Goal: Task Accomplishment & Management: Use online tool/utility

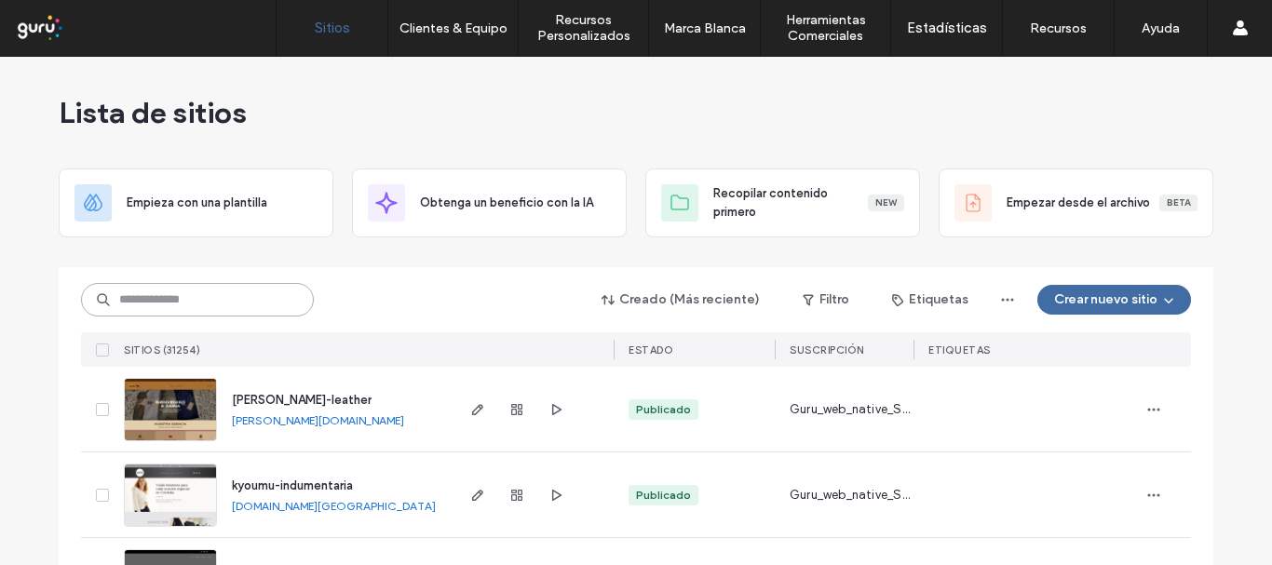
click at [247, 301] on input at bounding box center [197, 300] width 233 height 34
paste input "**********"
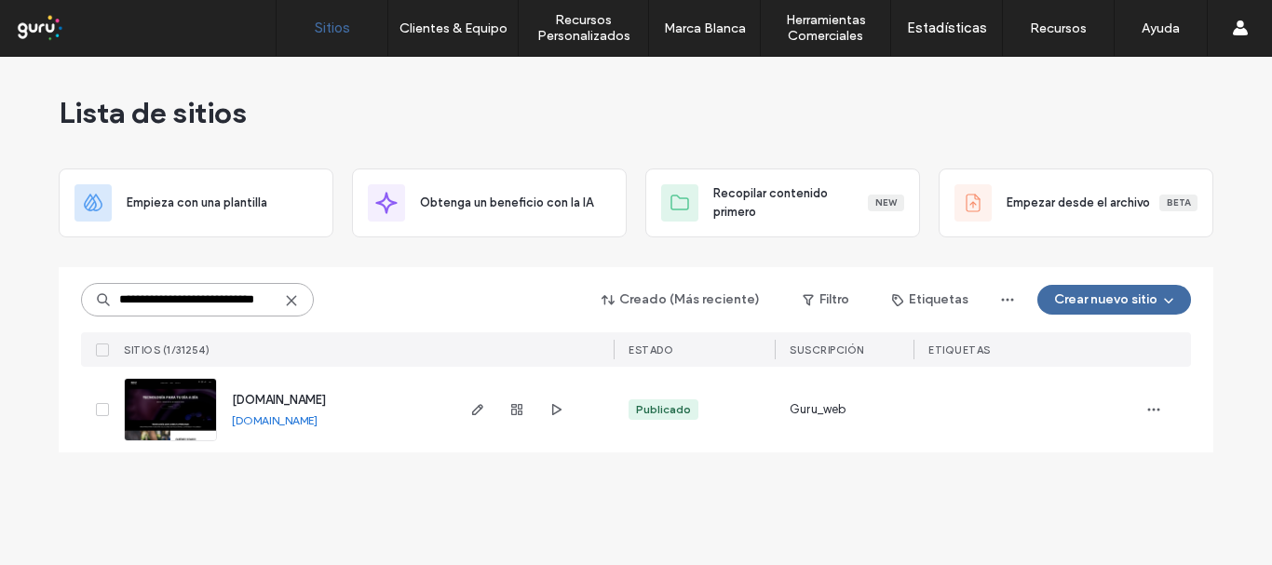
type input "**********"
click at [315, 395] on span "[DOMAIN_NAME]" at bounding box center [279, 400] width 94 height 14
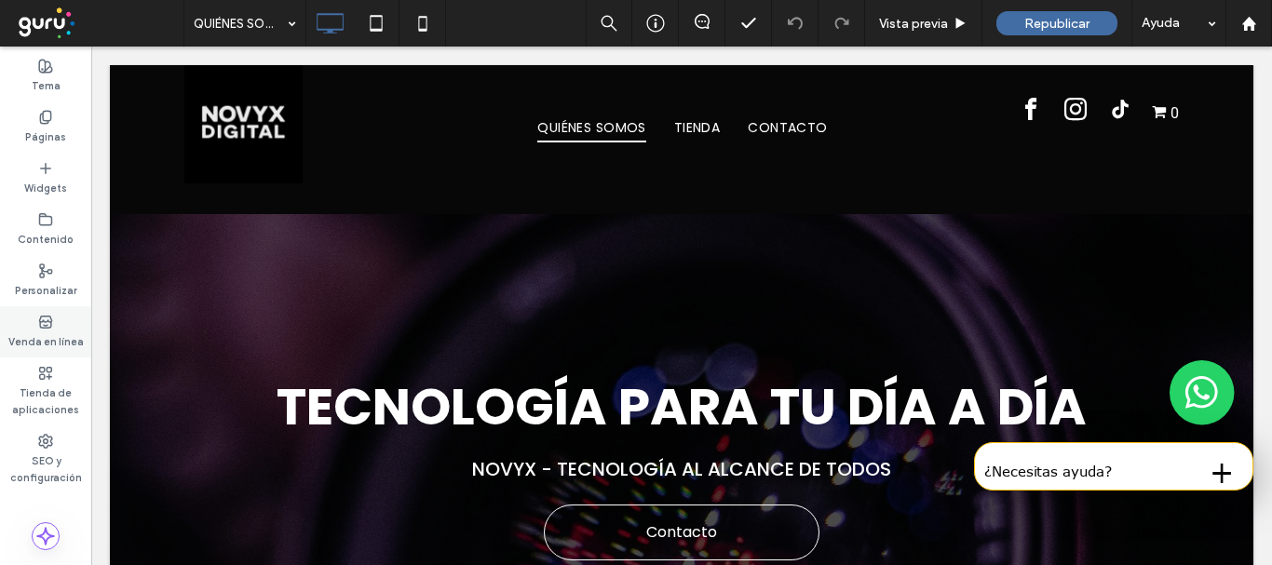
click at [60, 328] on div "Venda en línea" at bounding box center [45, 331] width 91 height 51
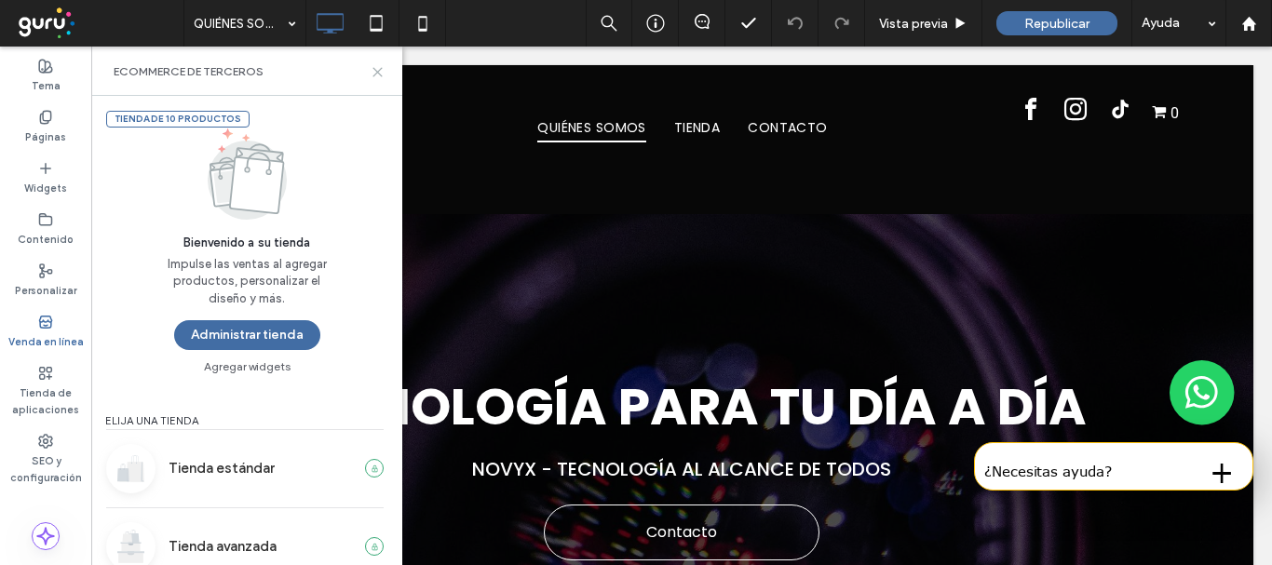
click at [382, 74] on icon at bounding box center [378, 72] width 14 height 14
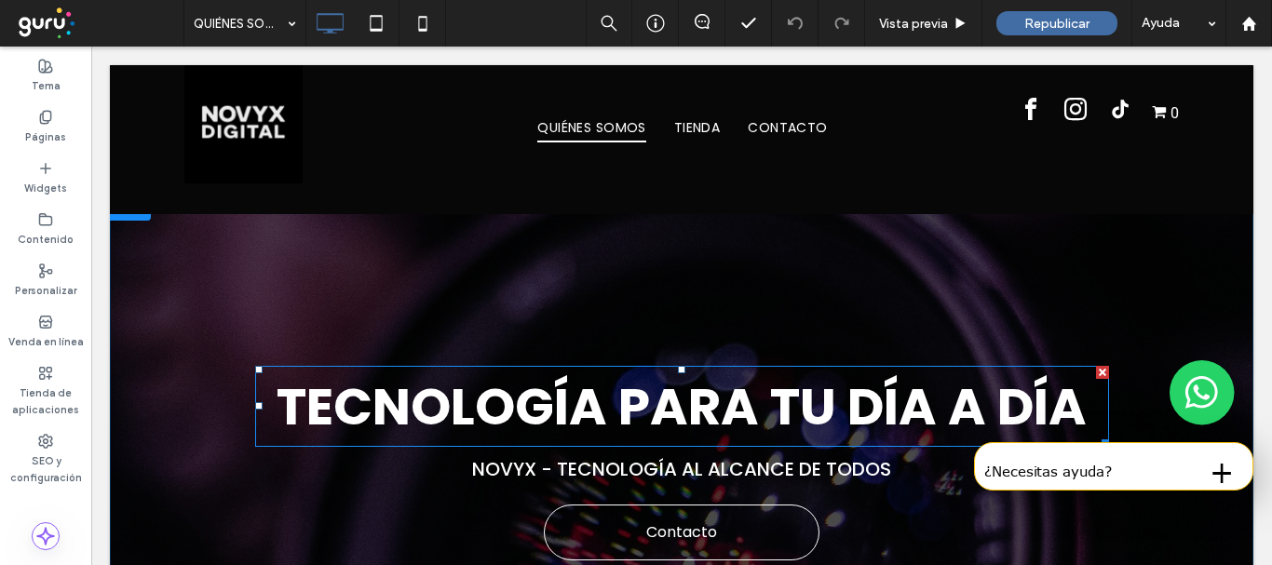
scroll to position [186, 0]
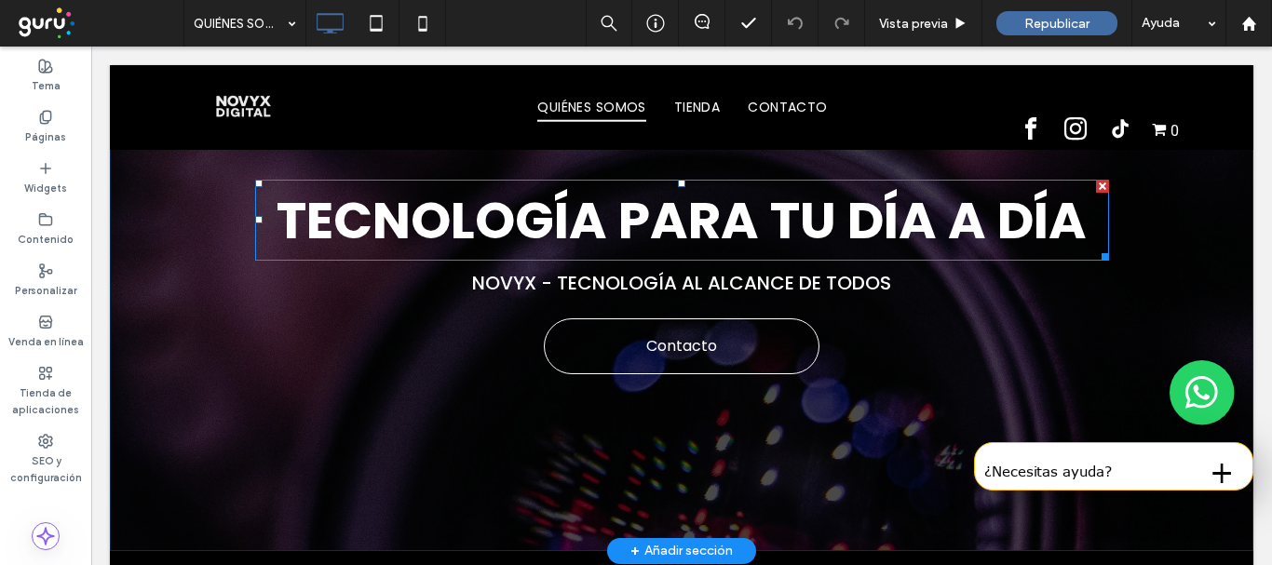
click at [975, 219] on strong "Tecnología para tu dÍa a dÍa" at bounding box center [682, 220] width 810 height 72
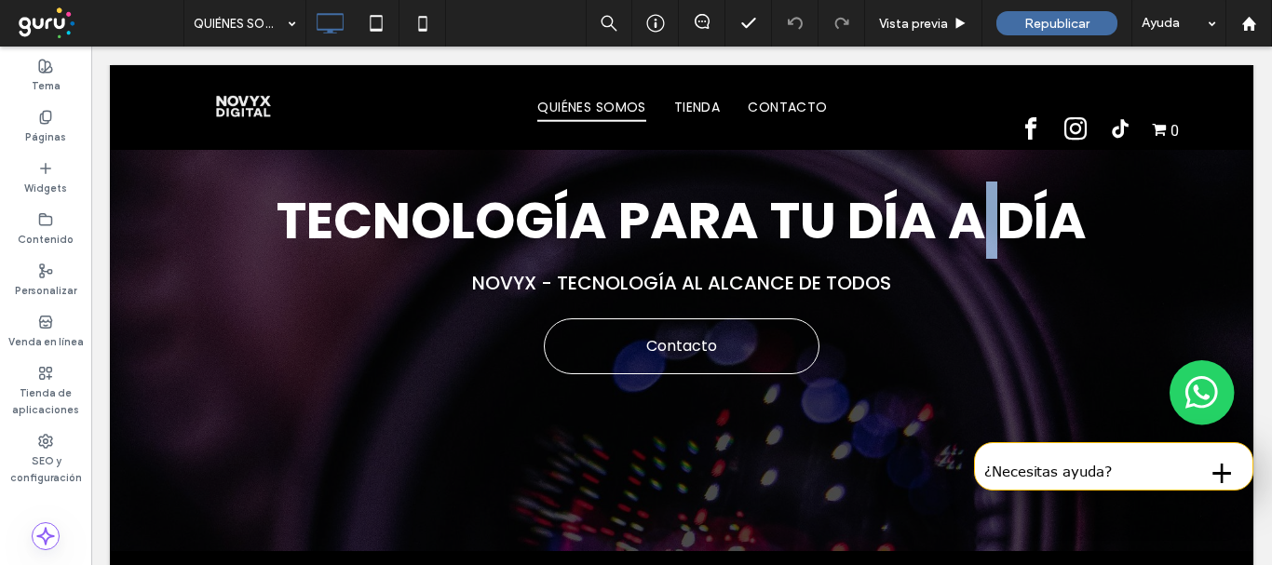
click at [975, 219] on strong "Tecnología para tu dÍa a dÍa" at bounding box center [682, 220] width 810 height 72
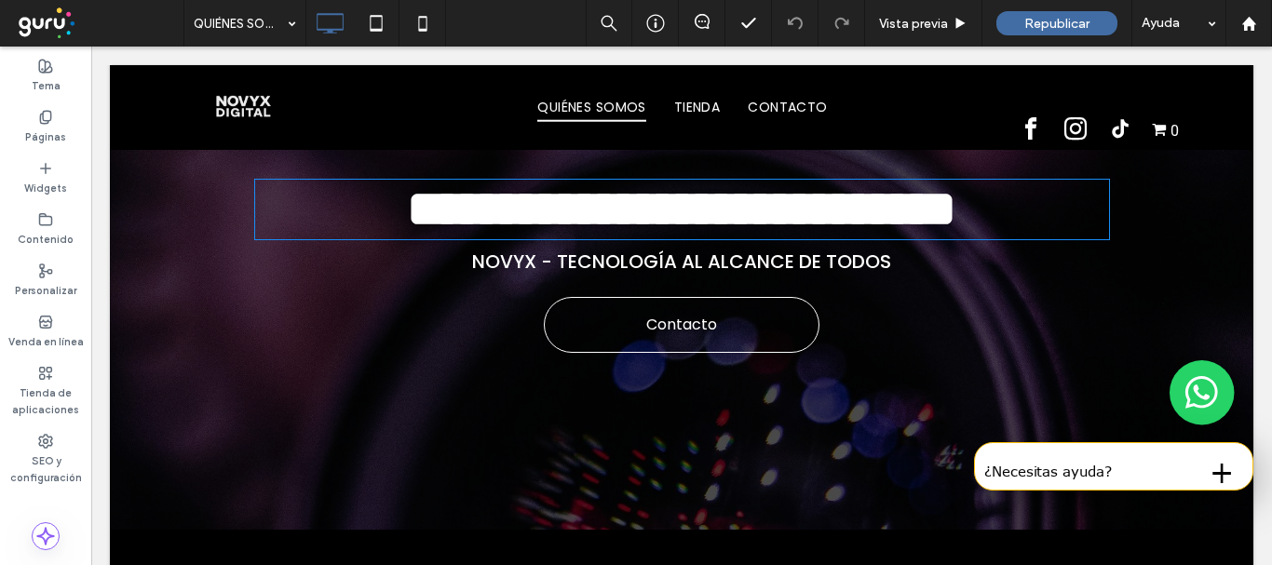
type input "*******"
type input "**"
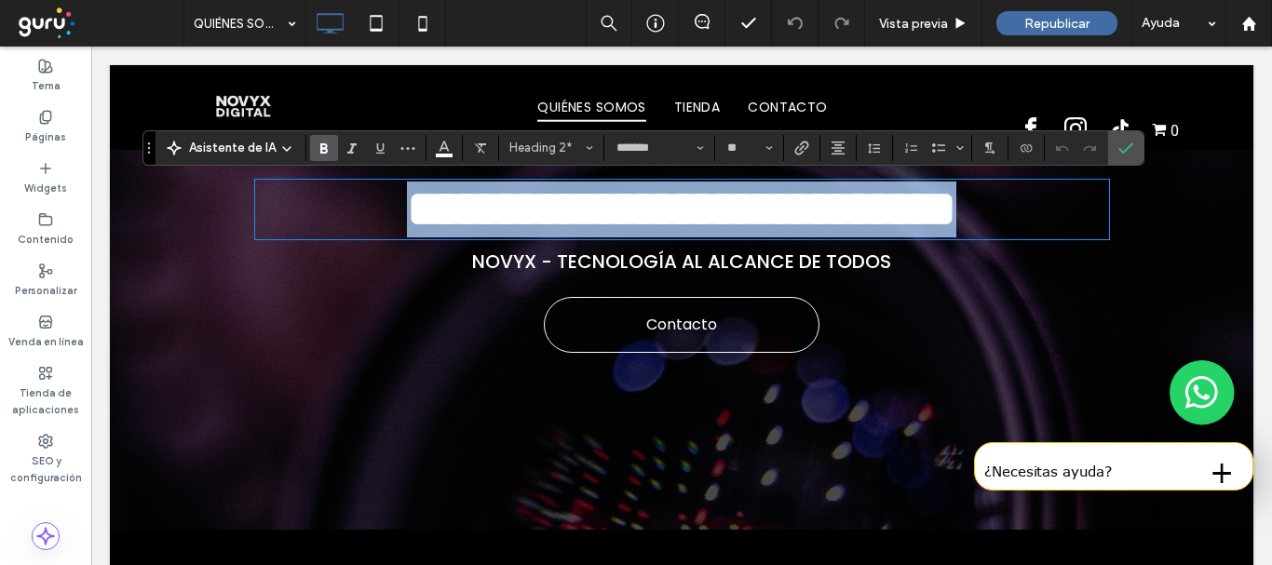
click at [956, 219] on strong "**********" at bounding box center [681, 208] width 549 height 51
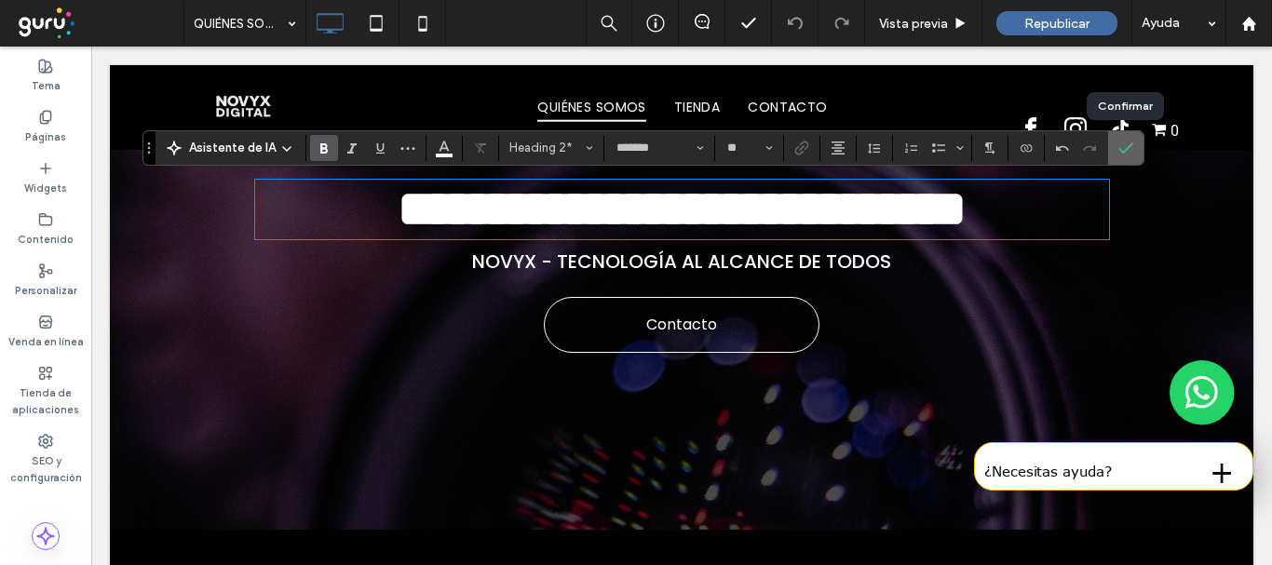
click at [1123, 152] on use "Confirmar" at bounding box center [1126, 147] width 15 height 11
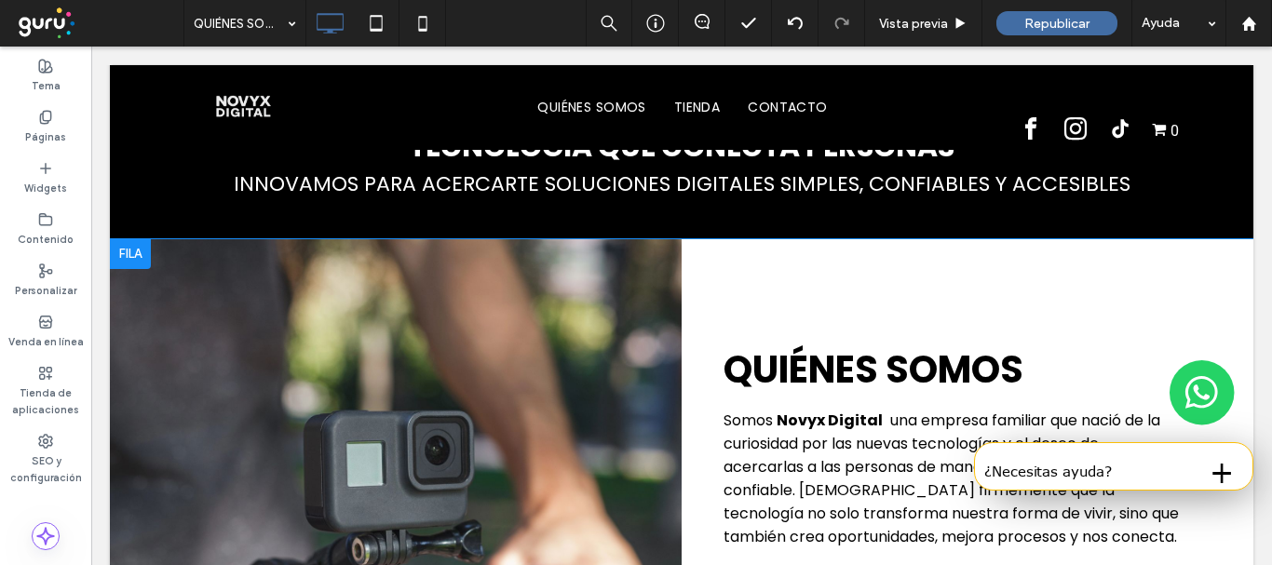
scroll to position [745, 0]
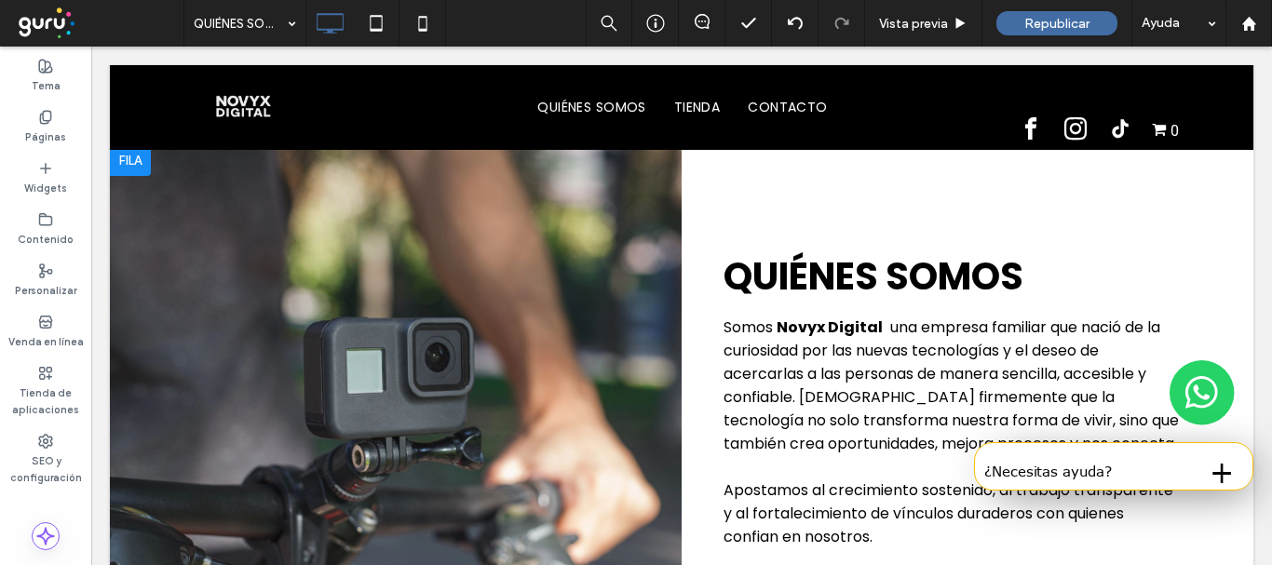
click at [376, 247] on div "Click To Paste" at bounding box center [396, 394] width 572 height 497
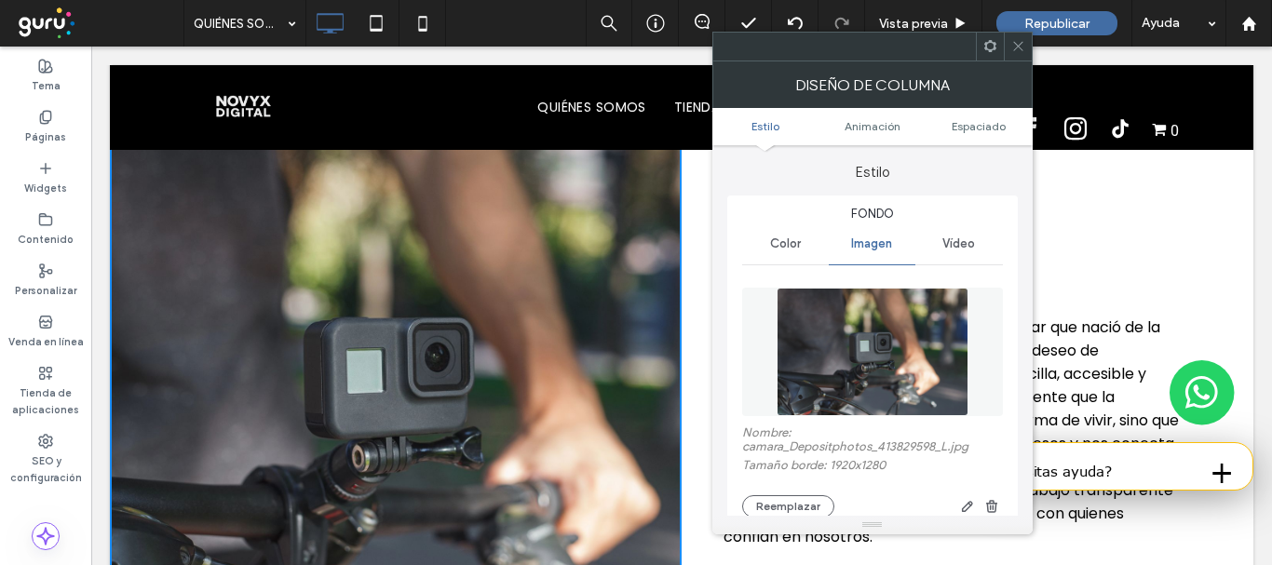
scroll to position [93, 0]
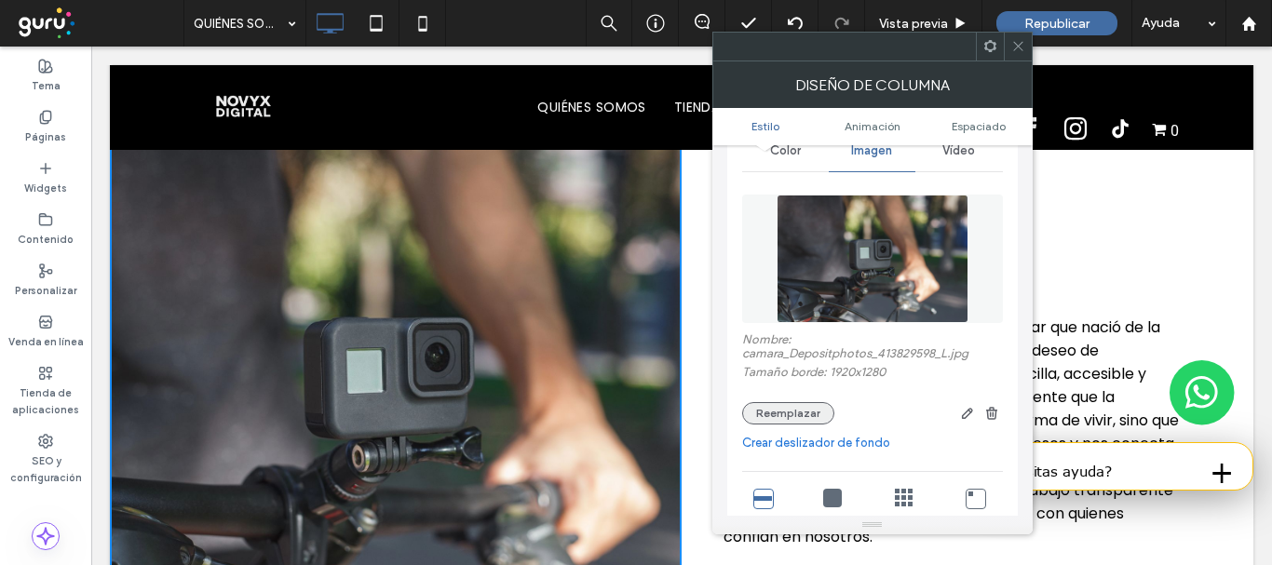
click at [779, 413] on button "Reemplazar" at bounding box center [788, 413] width 92 height 22
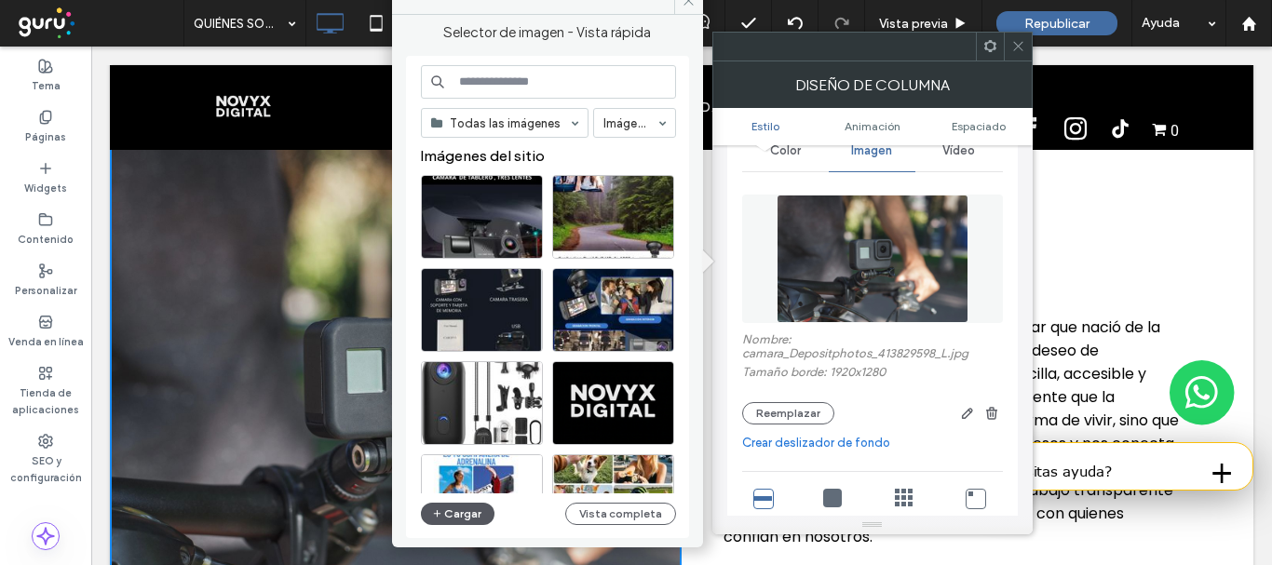
click at [458, 514] on button "Cargar" at bounding box center [458, 514] width 75 height 22
click at [1021, 59] on span at bounding box center [1018, 47] width 14 height 28
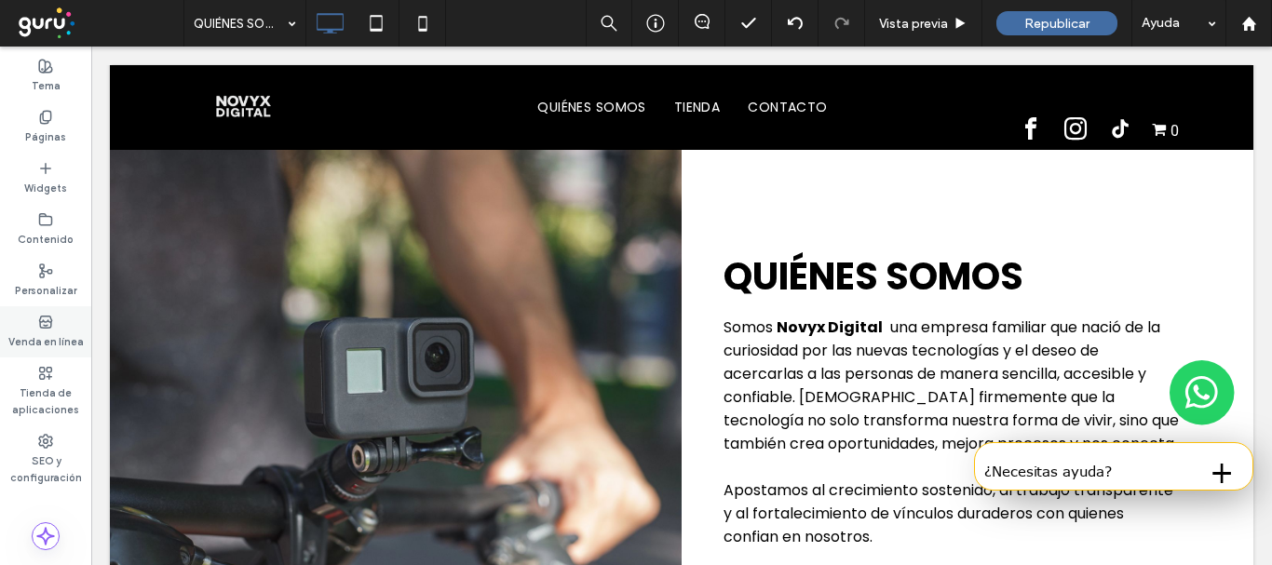
click at [54, 339] on label "Venda en línea" at bounding box center [45, 340] width 75 height 20
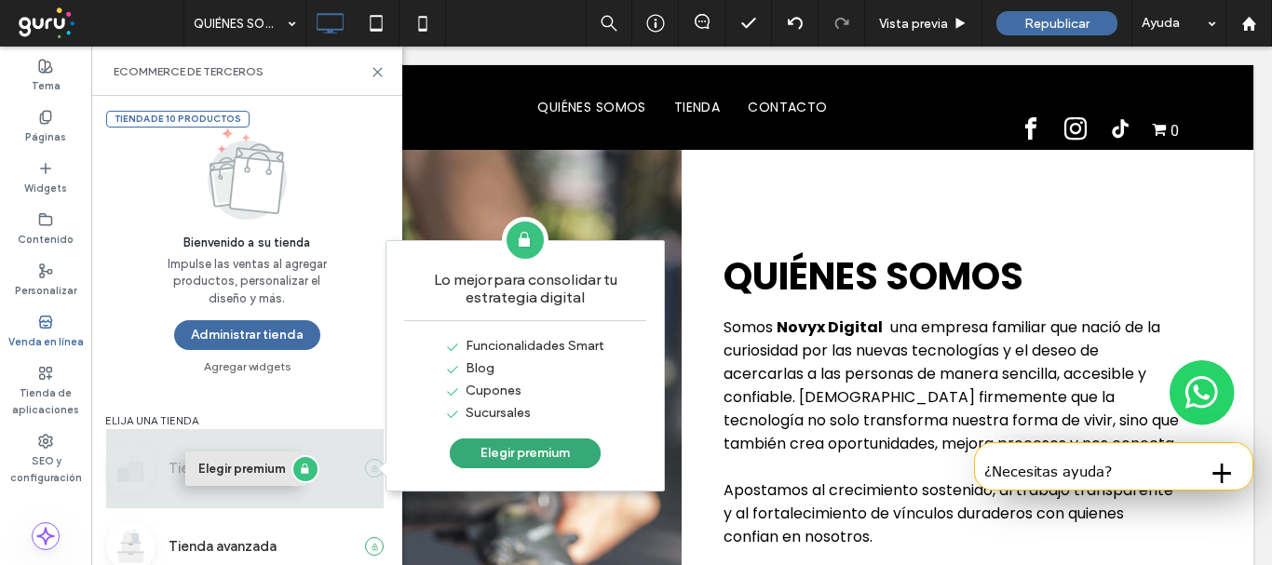
scroll to position [23, 0]
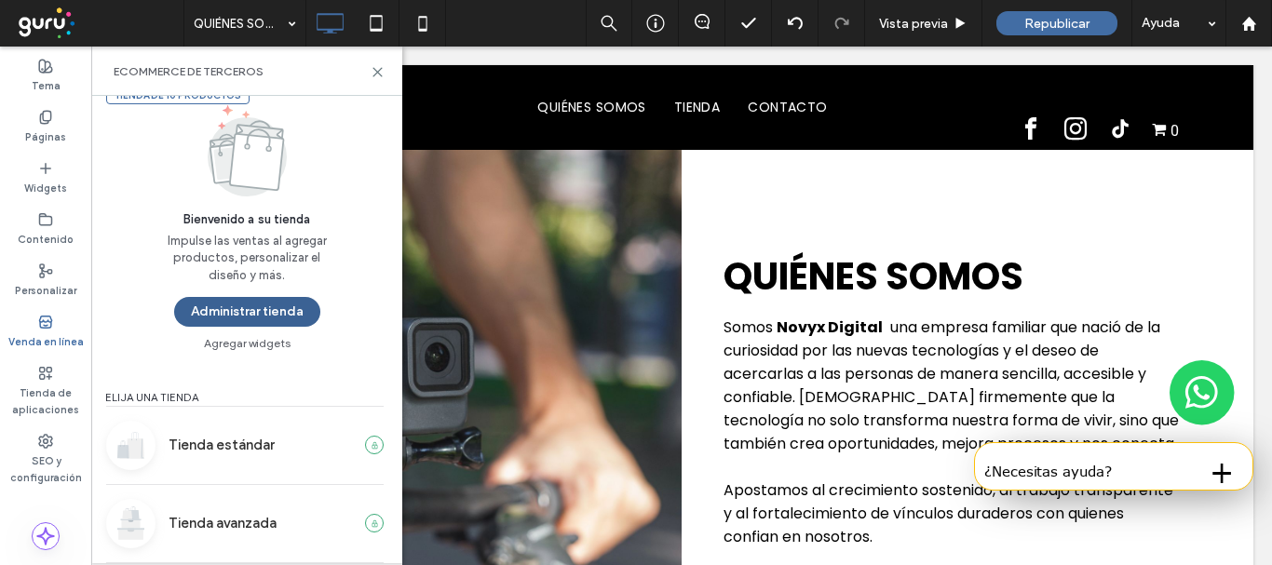
click at [270, 307] on button "Administrar tienda" at bounding box center [247, 312] width 146 height 30
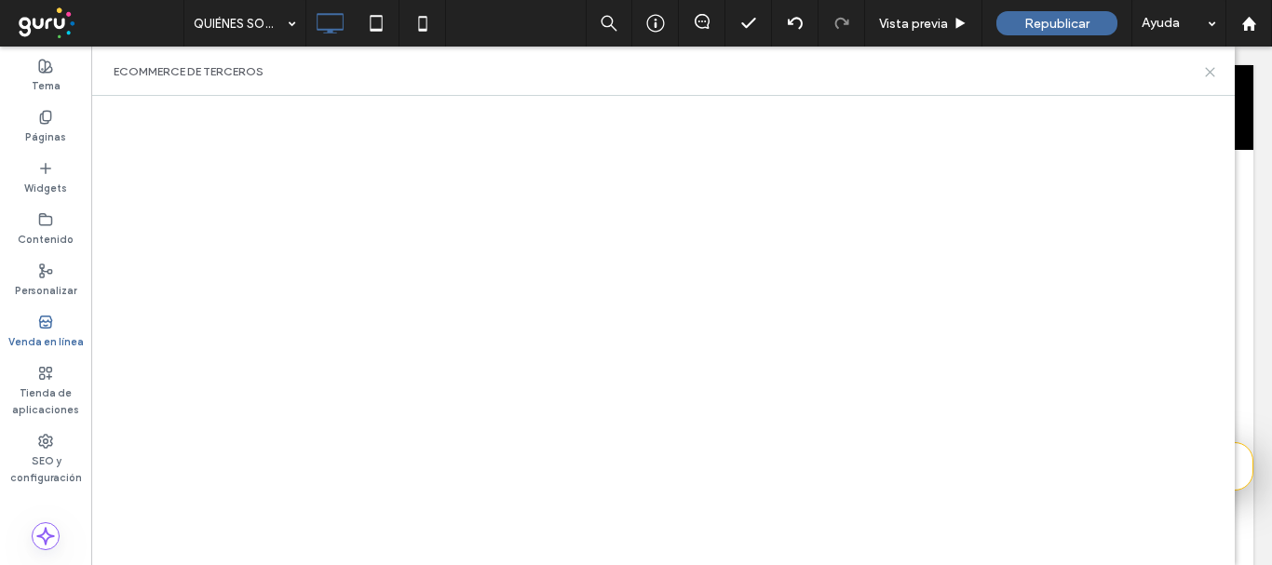
click at [1211, 66] on icon at bounding box center [1210, 72] width 14 height 14
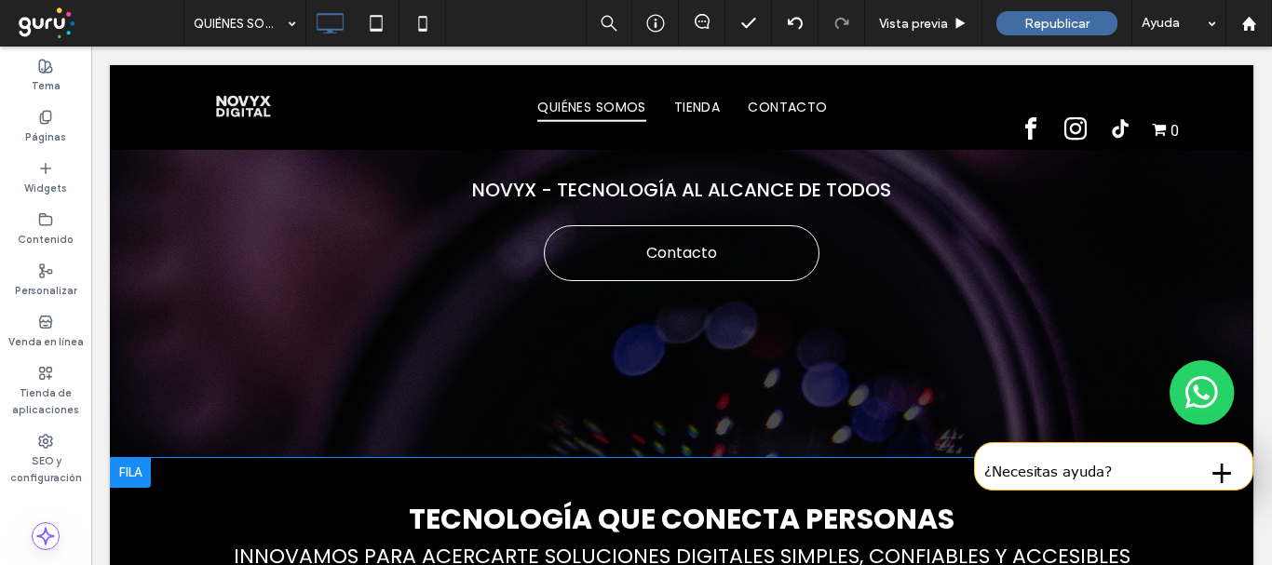
scroll to position [0, 0]
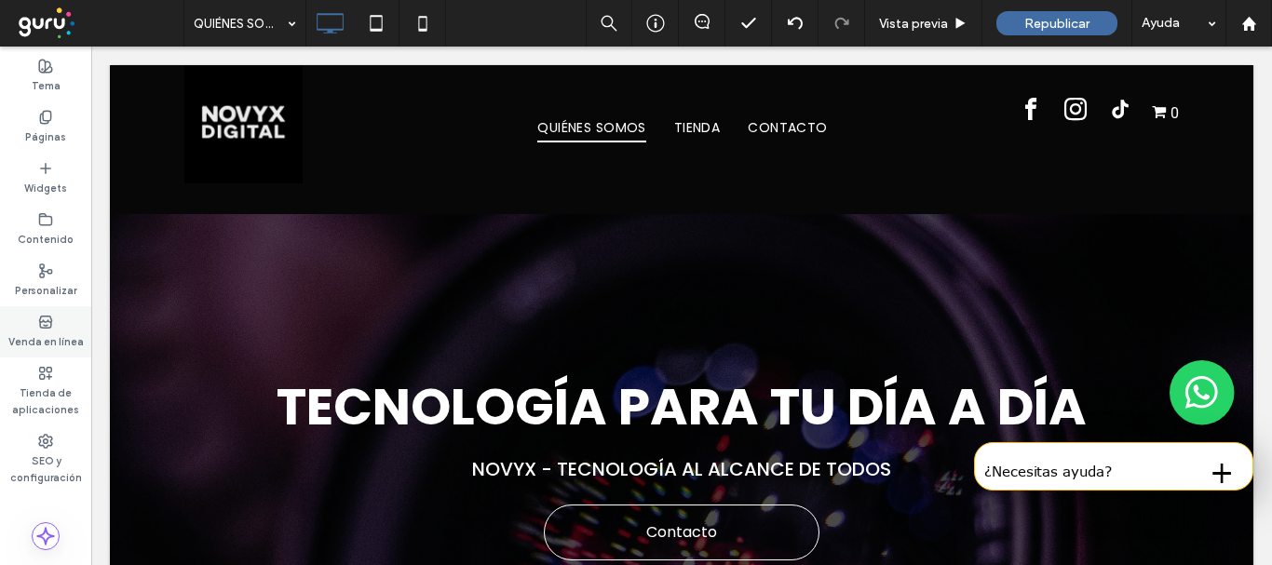
click at [40, 330] on label "Venda en línea" at bounding box center [45, 340] width 75 height 20
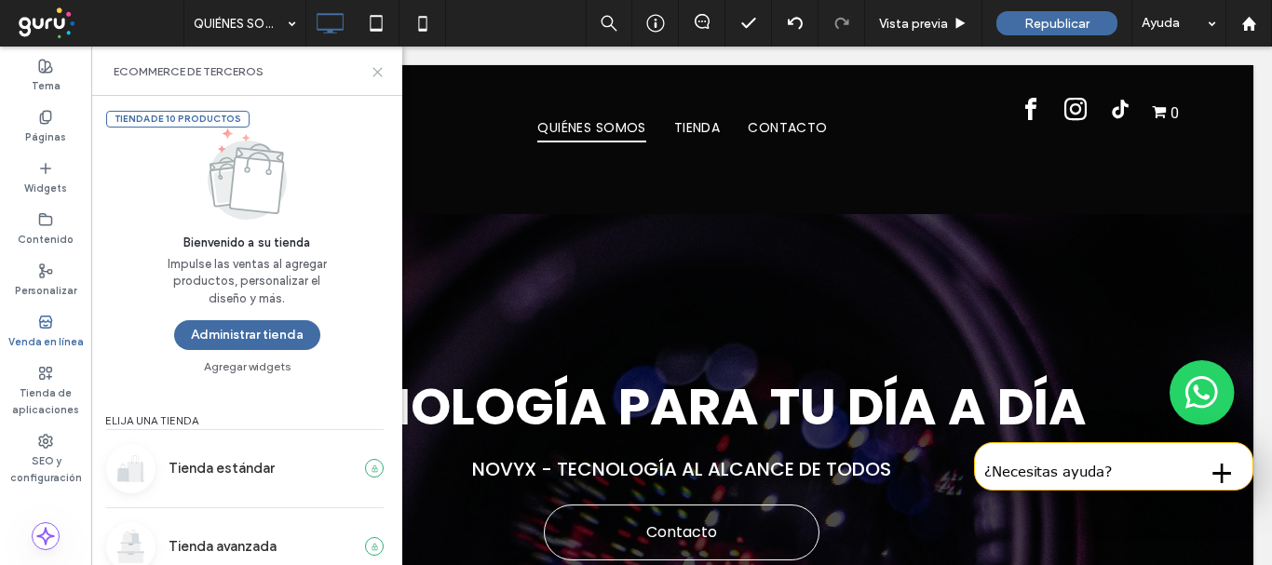
click at [373, 74] on icon at bounding box center [378, 72] width 14 height 14
